Goal: Information Seeking & Learning: Learn about a topic

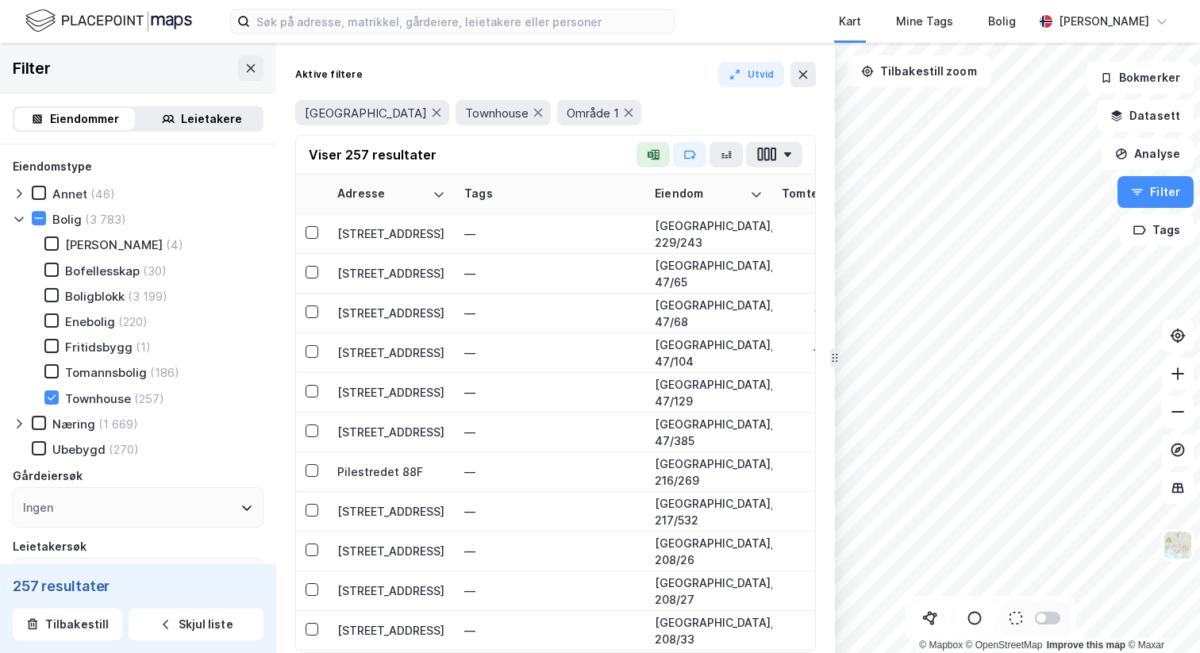
scroll to position [517, 0]
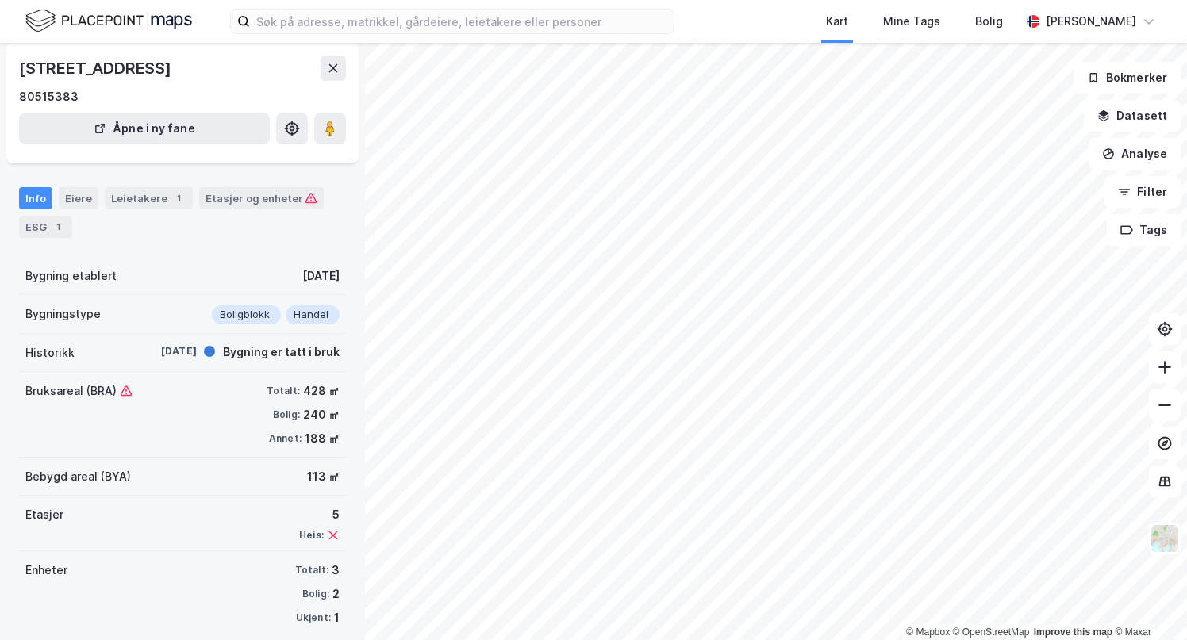
scroll to position [73, 0]
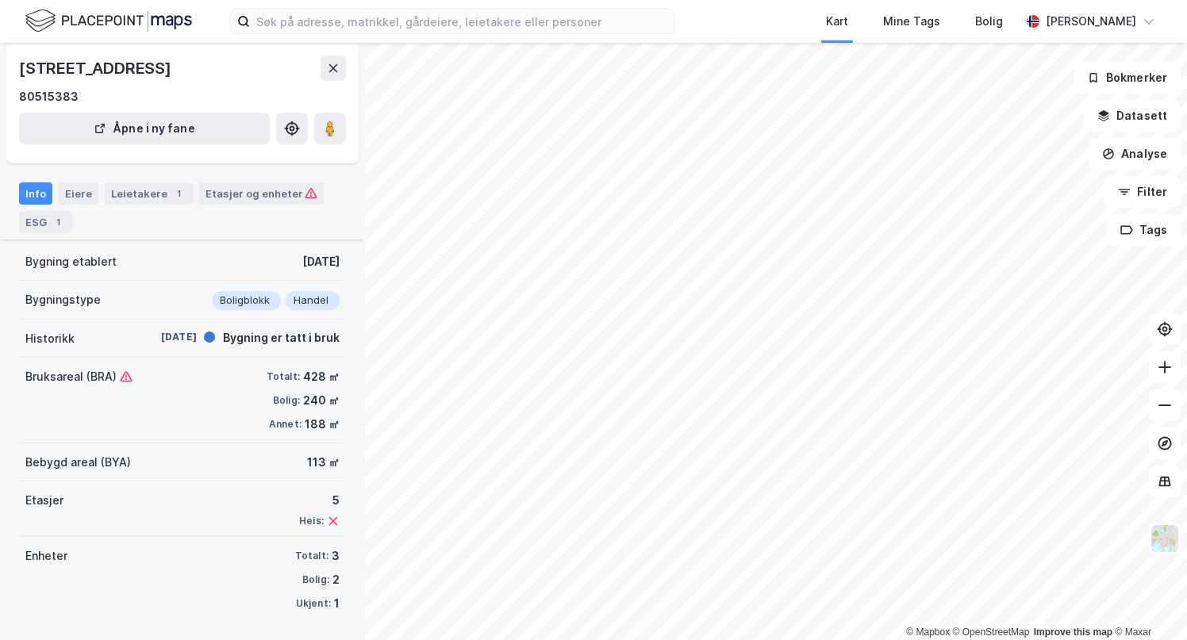
click at [86, 182] on div "Info Eiere Leietakere 1 Etasjer og enheter ESG 1" at bounding box center [182, 201] width 365 height 76
click at [81, 191] on div "Eiere" at bounding box center [79, 193] width 40 height 22
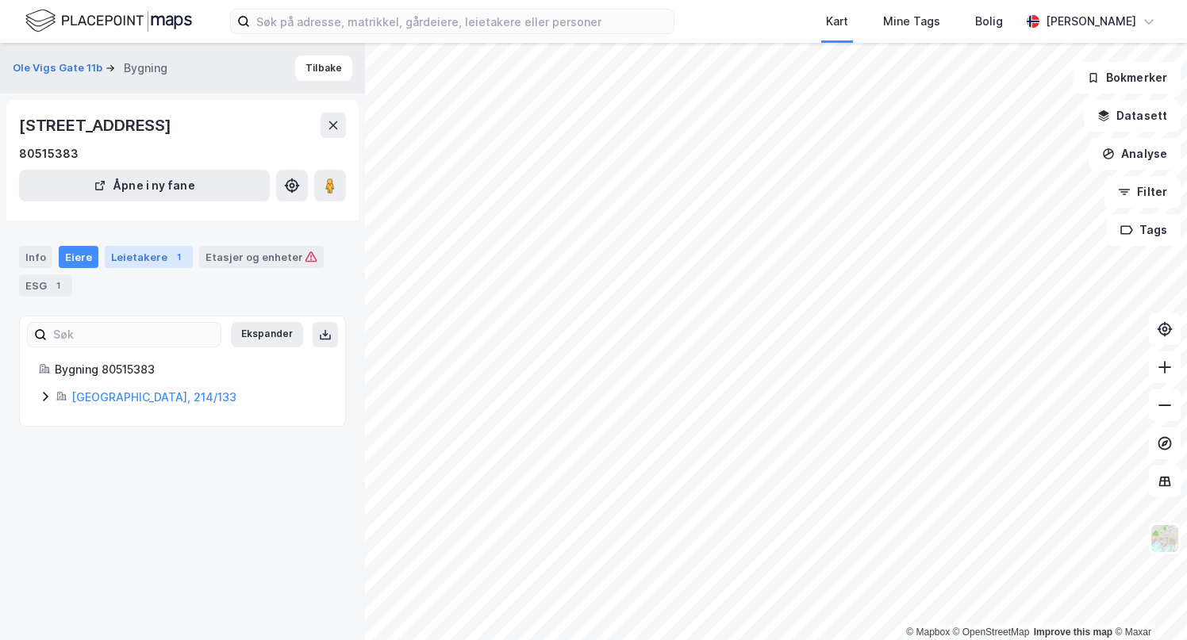
click at [148, 255] on div "Leietakere 1" at bounding box center [149, 257] width 88 height 22
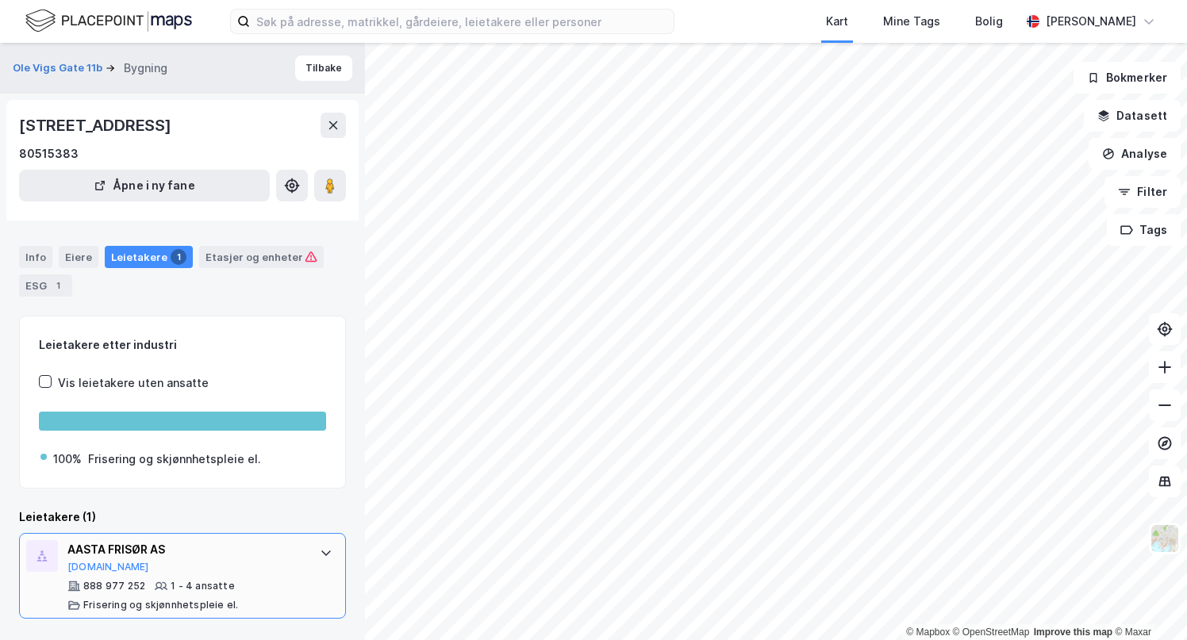
click at [326, 548] on icon at bounding box center [326, 553] width 13 height 13
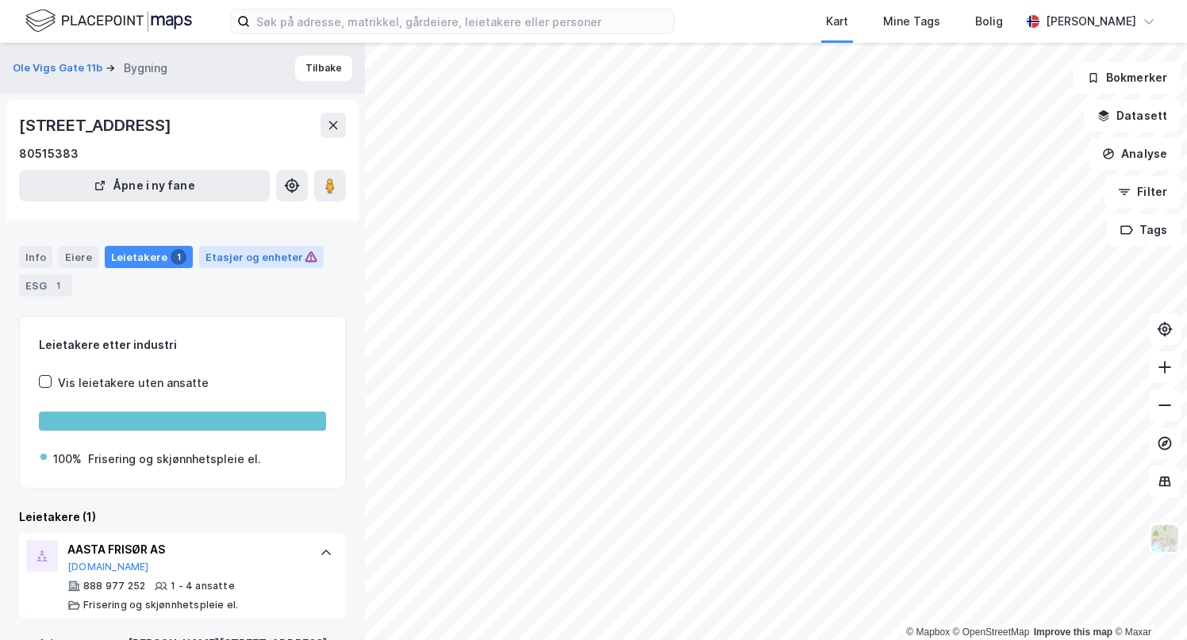
click at [259, 257] on div "Etasjer og enheter" at bounding box center [262, 257] width 112 height 14
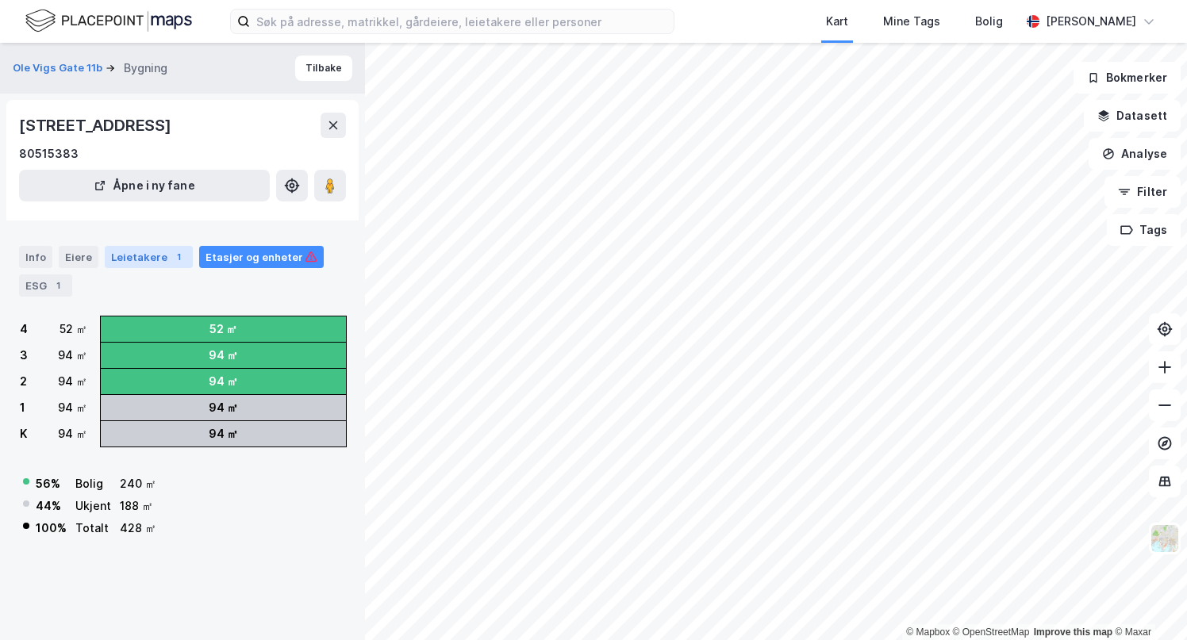
click at [154, 256] on div "Leietakere 1" at bounding box center [149, 257] width 88 height 22
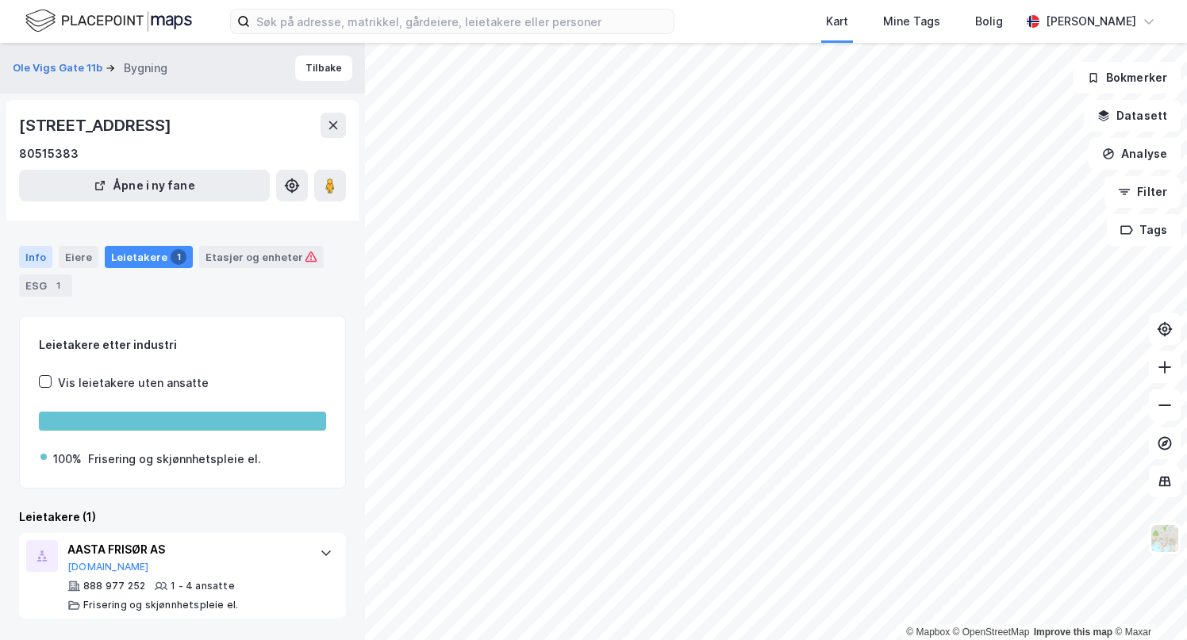
click at [32, 255] on div "Info" at bounding box center [35, 257] width 33 height 22
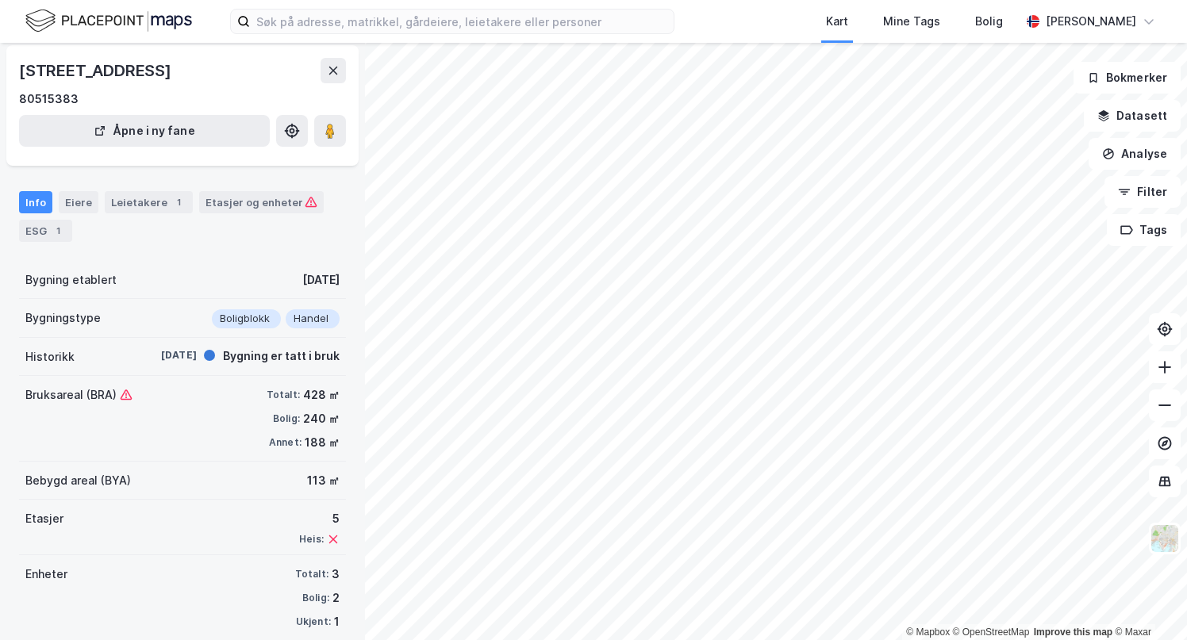
scroll to position [73, 0]
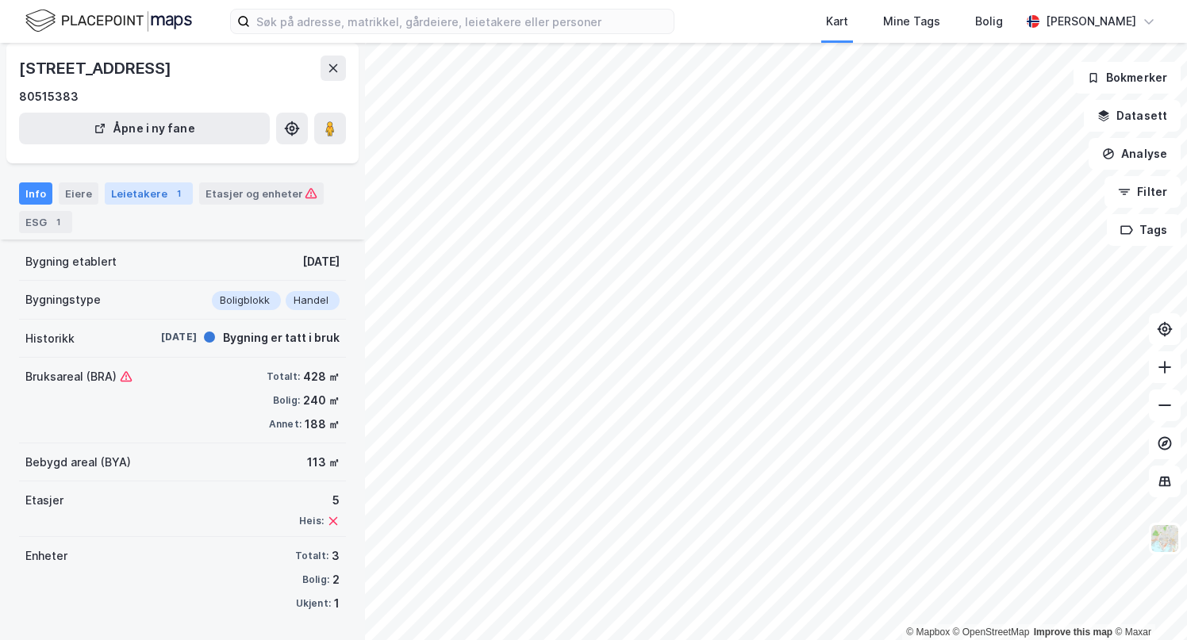
click at [135, 191] on div "Leietakere 1" at bounding box center [149, 193] width 88 height 22
